Goal: Submit feedback/report problem

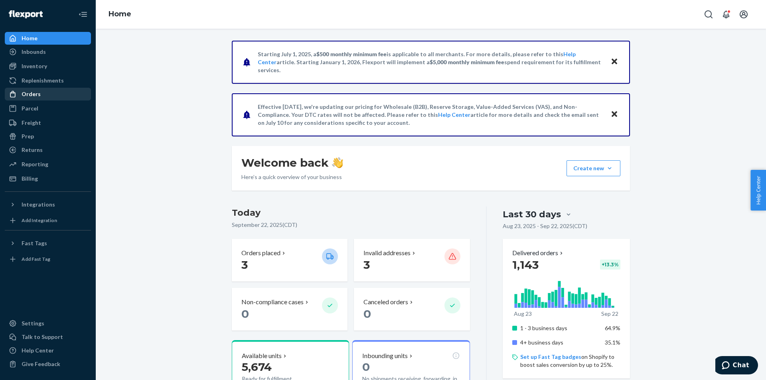
click at [43, 93] on div "Orders" at bounding box center [48, 94] width 85 height 11
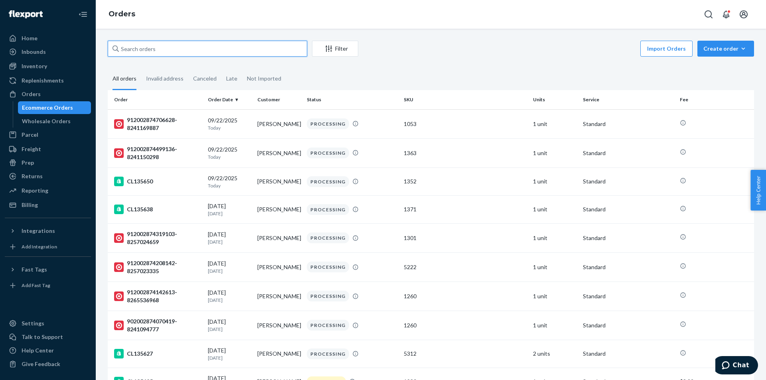
click at [218, 47] on input "text" at bounding box center [207, 49] width 199 height 16
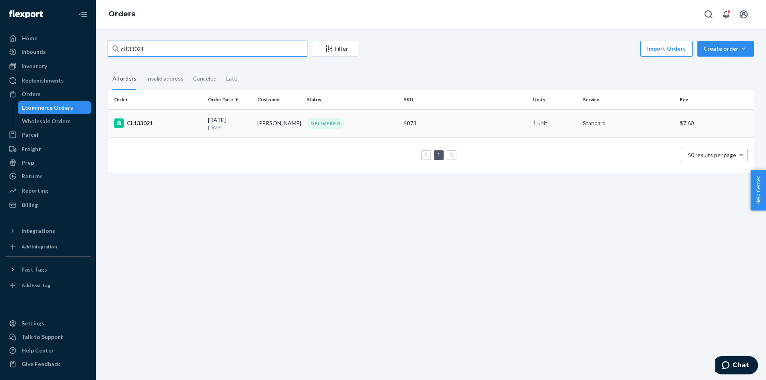
type input "cl133021"
click at [157, 120] on div "CL133021" at bounding box center [157, 124] width 87 height 10
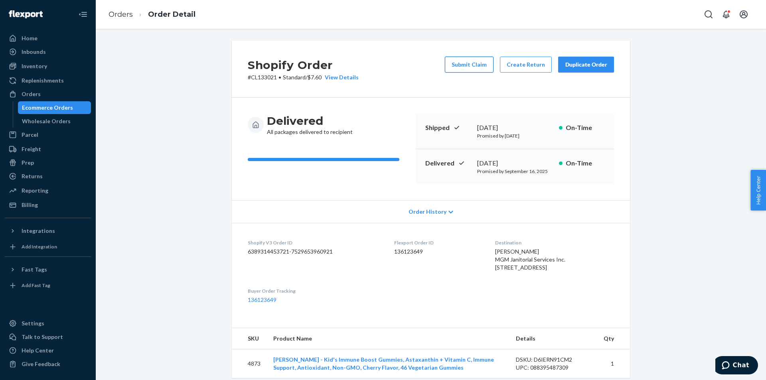
click at [472, 67] on button "Submit Claim" at bounding box center [469, 65] width 49 height 16
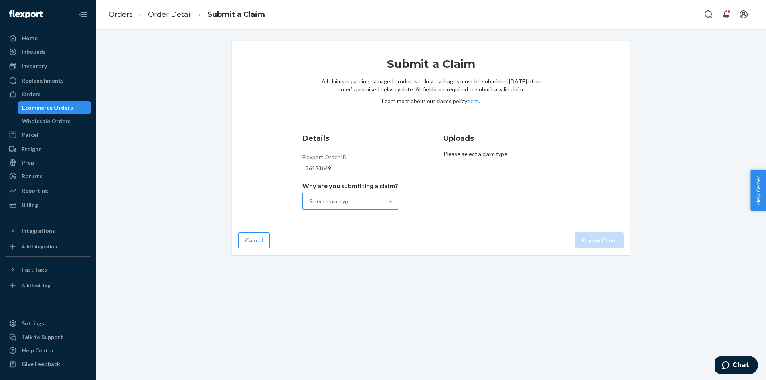
click at [351, 199] on div "Select claim type" at bounding box center [330, 202] width 42 height 8
click at [310, 199] on input "Why are you submitting a claim? Select claim type" at bounding box center [309, 202] width 1 height 8
click at [638, 300] on div "Submit a Claim All claims regarding damaged products or lost packages must be s…" at bounding box center [431, 205] width 670 height 352
click at [370, 197] on div "Select claim type" at bounding box center [343, 202] width 81 height 16
click at [310, 198] on input "Why are you submitting a claim? Select claim type" at bounding box center [309, 202] width 1 height 8
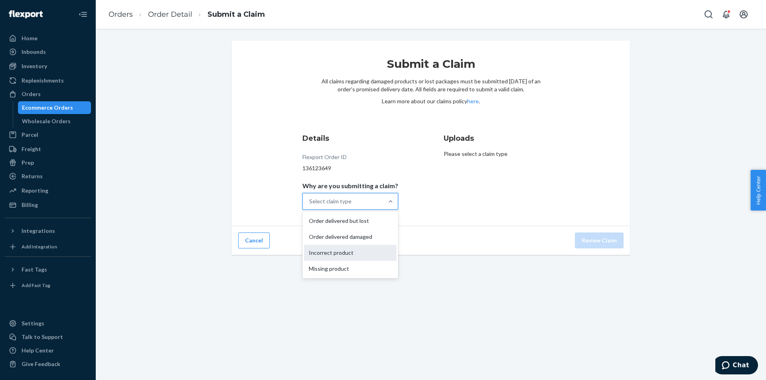
click at [368, 253] on div "Incorrect product" at bounding box center [350, 253] width 93 height 16
click at [310, 205] on input "Why are you submitting a claim? option Incorrect product focused, 3 of 4. 4 res…" at bounding box center [309, 202] width 1 height 8
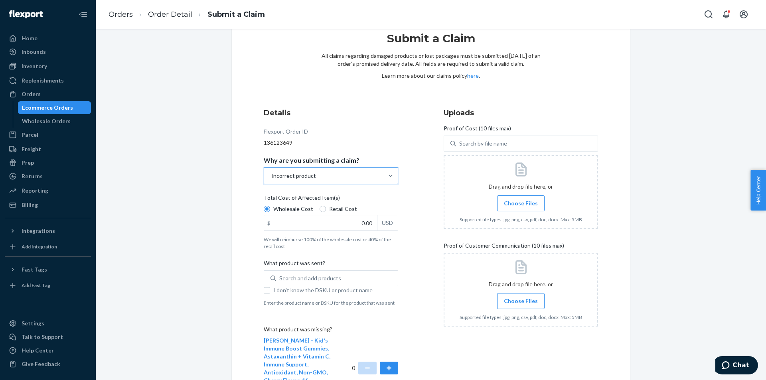
scroll to position [40, 0]
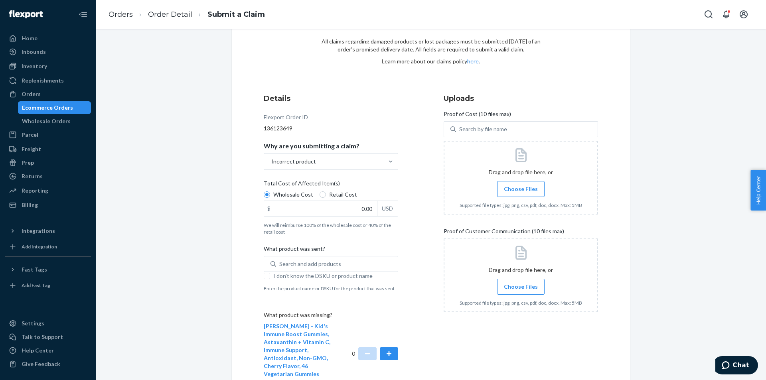
click at [341, 195] on span "Retail Cost" at bounding box center [343, 195] width 28 height 8
click at [326, 195] on input "Retail Cost" at bounding box center [323, 195] width 6 height 6
radio input "true"
click at [314, 215] on input "0.00" at bounding box center [320, 208] width 113 height 15
drag, startPoint x: 297, startPoint y: 190, endPoint x: 296, endPoint y: 196, distance: 6.6
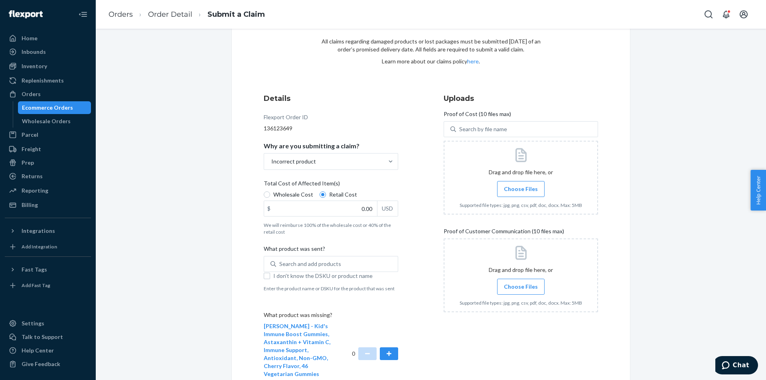
click at [296, 190] on span "Total Cost of Affected Item(s)" at bounding box center [302, 185] width 76 height 11
click at [270, 192] on input "Wholesale Cost" at bounding box center [267, 195] width 6 height 6
radio input "true"
radio input "false"
click at [296, 196] on span "Wholesale Cost" at bounding box center [293, 195] width 40 height 8
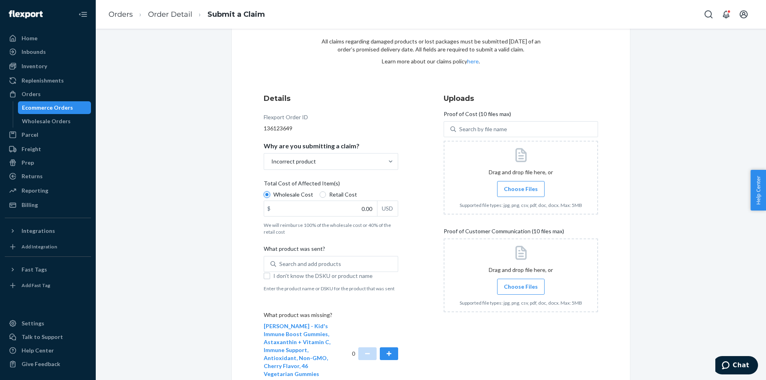
click at [270, 196] on input "Wholesale Cost" at bounding box center [267, 195] width 6 height 6
click at [326, 215] on input "0.00" at bounding box center [320, 208] width 113 height 15
type input "13.20"
click at [154, 236] on div "Submit a Claim All claims regarding damaged products or lost packages must be s…" at bounding box center [431, 221] width 658 height 440
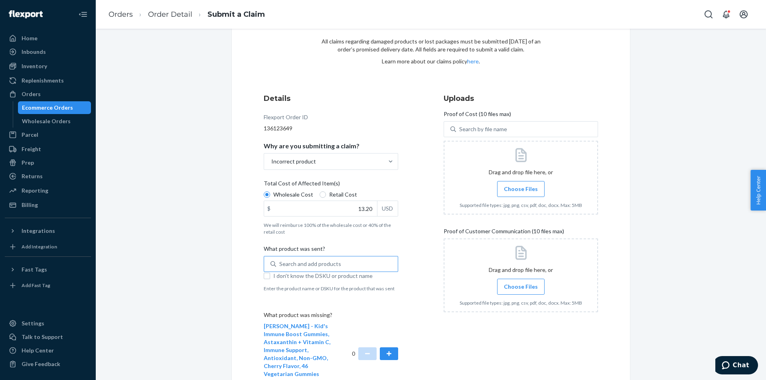
click at [341, 263] on div "Search and add products" at bounding box center [337, 264] width 122 height 14
click at [280, 263] on input "Search and add products" at bounding box center [279, 264] width 1 height 8
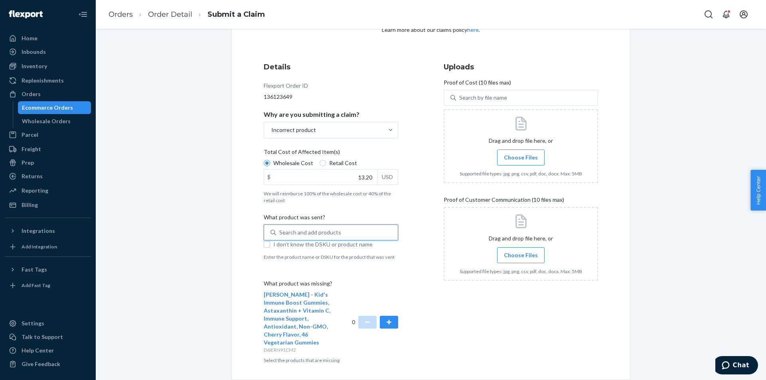
scroll to position [101, 0]
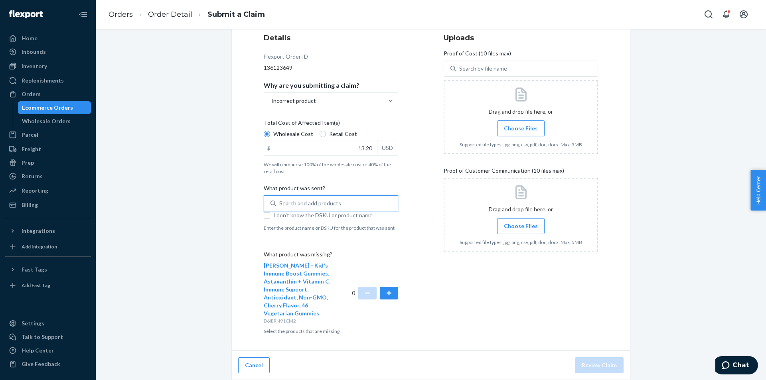
click at [281, 213] on span "I don't know the DSKU or product name" at bounding box center [335, 215] width 125 height 8
click at [270, 213] on input "I don't know the DSKU or product name" at bounding box center [267, 215] width 6 height 6
click at [296, 213] on span "I don't know the DSKU or product name" at bounding box center [335, 215] width 125 height 8
click at [270, 213] on input "I don't know the DSKU or product name" at bounding box center [267, 215] width 6 height 6
checkbox input "false"
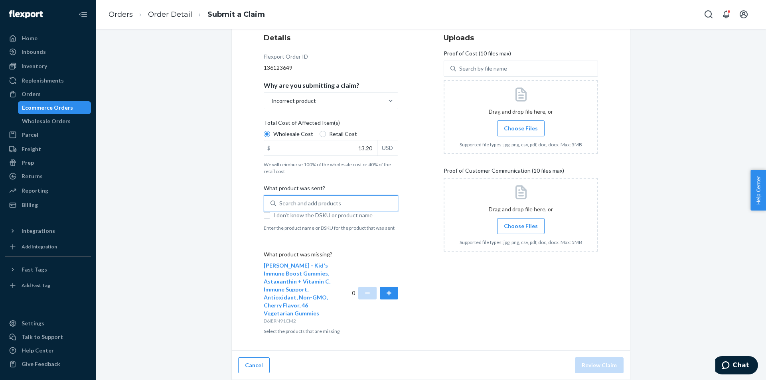
click at [304, 199] on div "Search and add products" at bounding box center [337, 203] width 122 height 14
click at [280, 199] on input "0 results available. Use Up and Down to choose options, press Enter to select t…" at bounding box center [279, 203] width 1 height 8
click at [329, 199] on div "Search and add products" at bounding box center [337, 203] width 122 height 14
click at [280, 199] on input "Search and add products" at bounding box center [279, 203] width 1 height 8
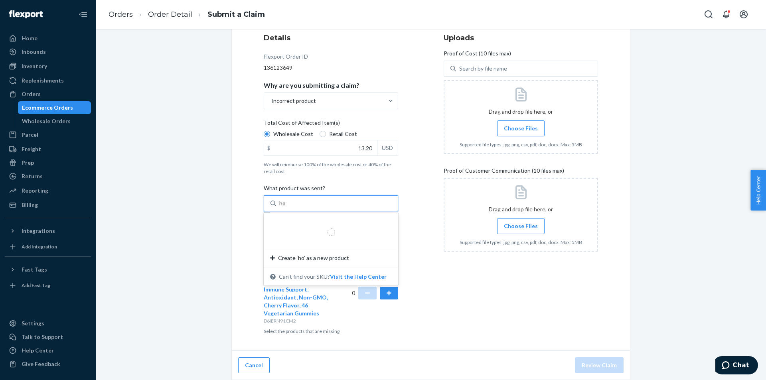
type input "h"
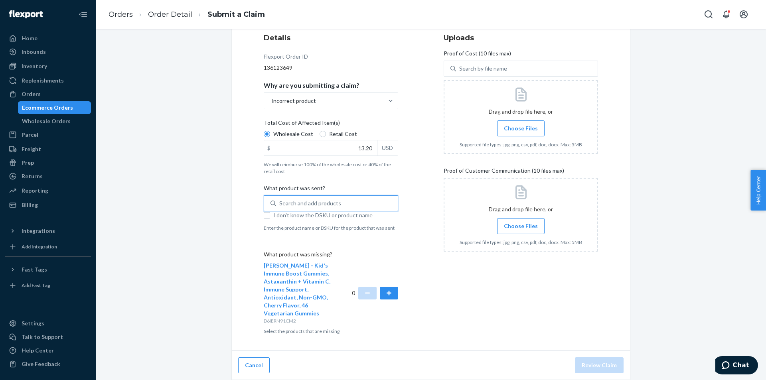
click at [284, 219] on span "I don't know the DSKU or product name" at bounding box center [335, 215] width 125 height 8
click at [270, 219] on input "I don't know the DSKU or product name" at bounding box center [267, 215] width 6 height 6
checkbox input "true"
